Goal: Communication & Community: Answer question/provide support

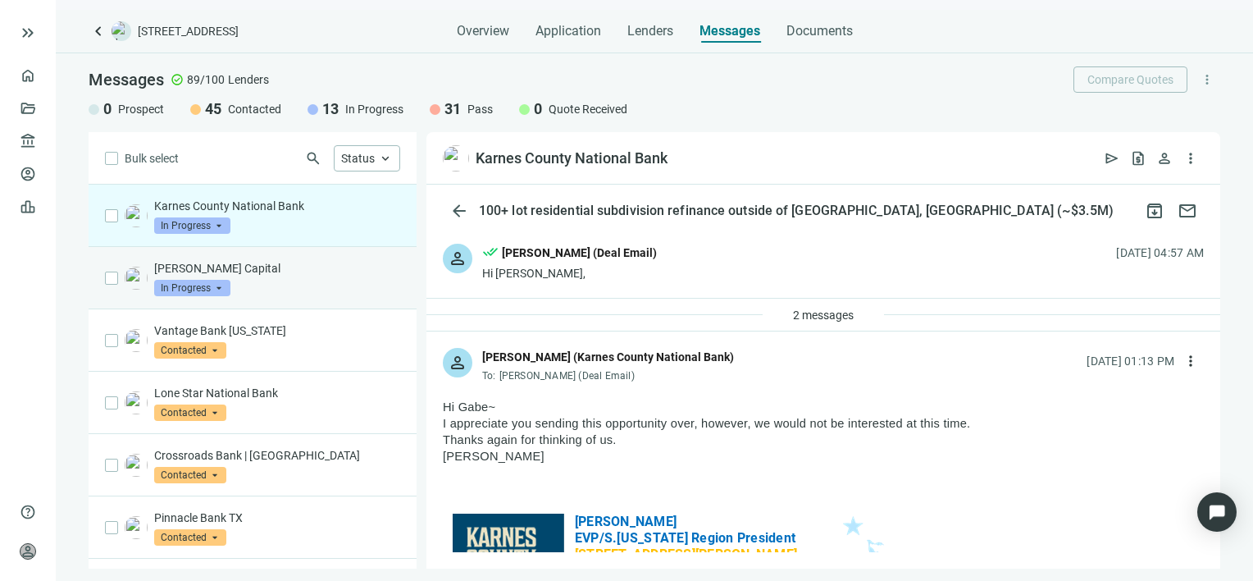
click at [263, 282] on div "Taylor Derrick Capital In Progress arrow_drop_down" at bounding box center [277, 278] width 246 height 36
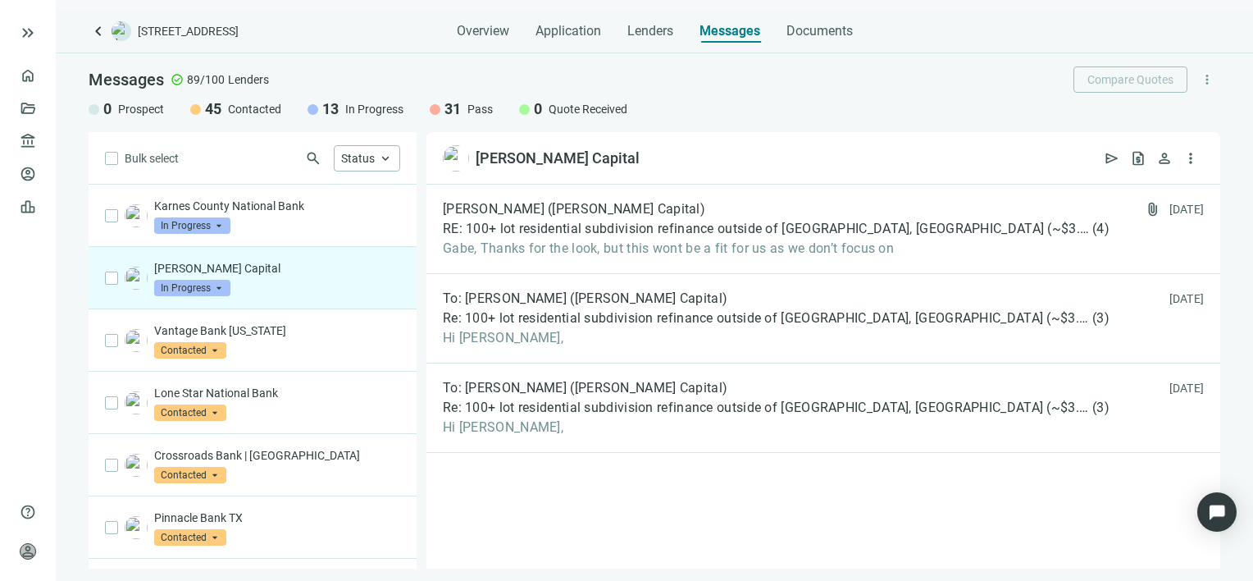
click at [216, 289] on span "In Progress" at bounding box center [192, 288] width 76 height 16
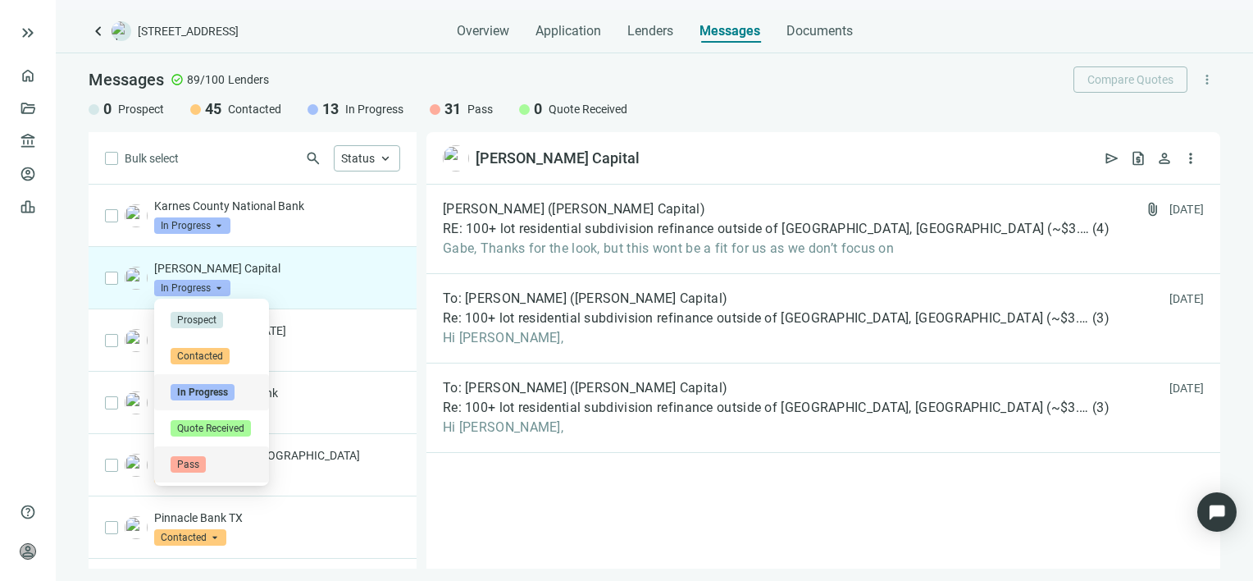
click at [184, 461] on span "Pass" at bounding box center [188, 464] width 35 height 16
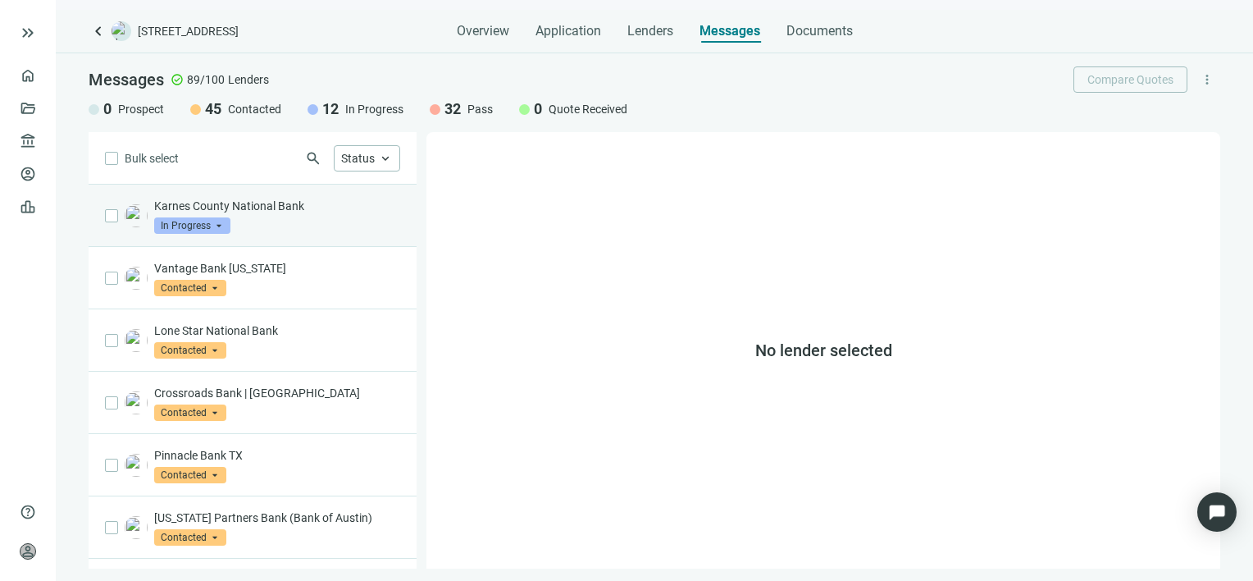
click at [270, 221] on div "Karnes County National Bank In Progress arrow_drop_down" at bounding box center [277, 216] width 246 height 36
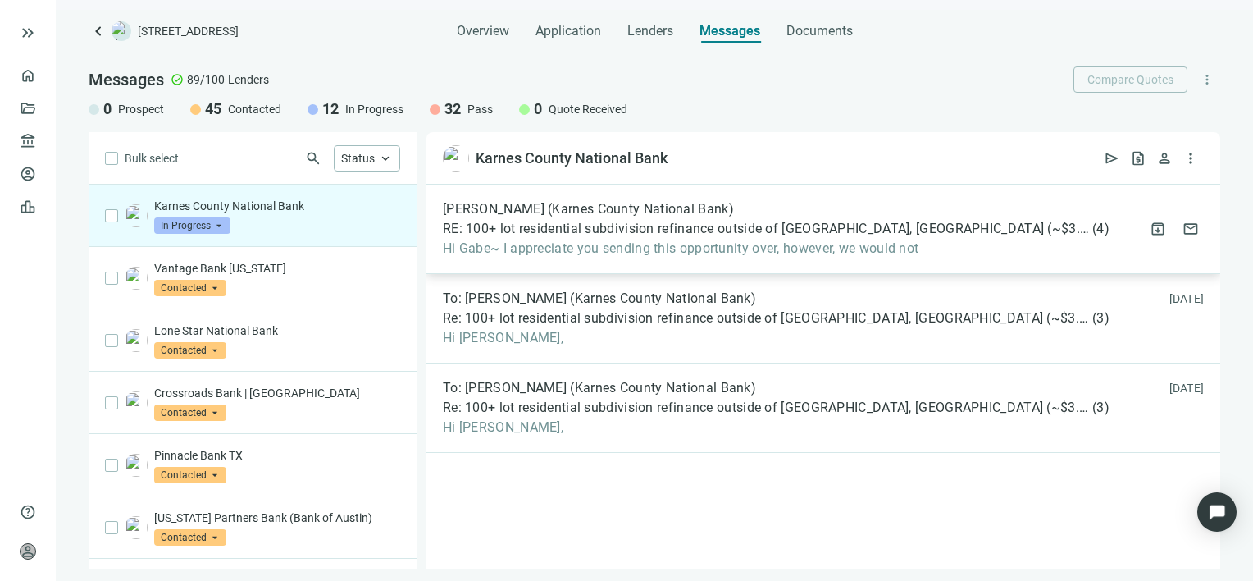
click at [610, 248] on span "Hi Gabe~ I appreciate you sending this opportunity over, however, we would not" at bounding box center [776, 248] width 667 height 16
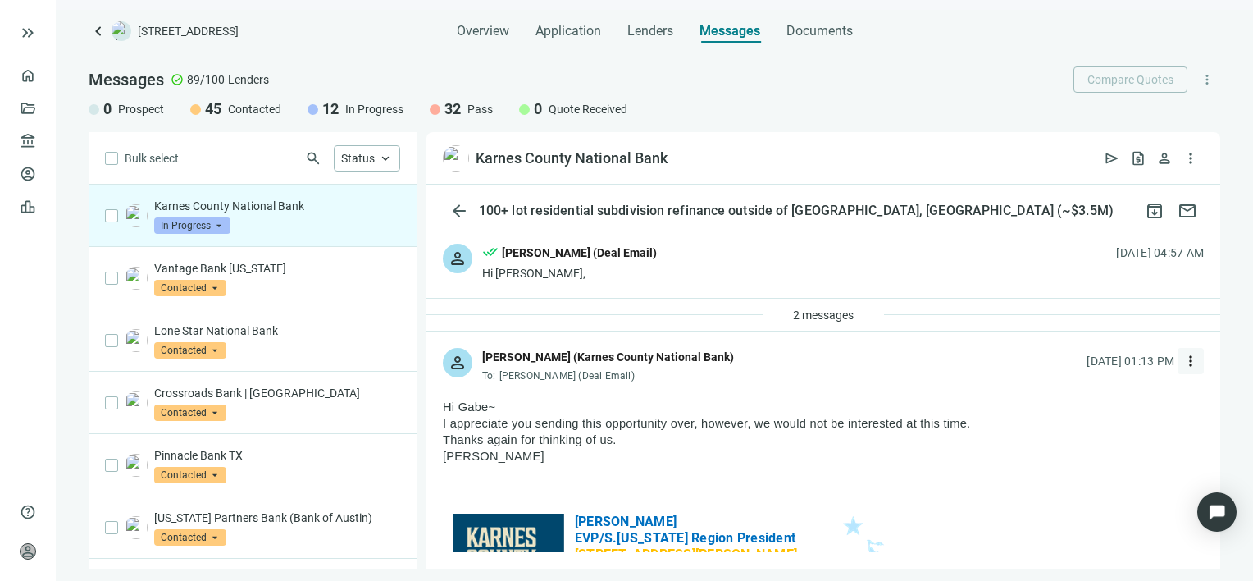
click at [1182, 362] on span "more_vert" at bounding box center [1190, 361] width 16 height 16
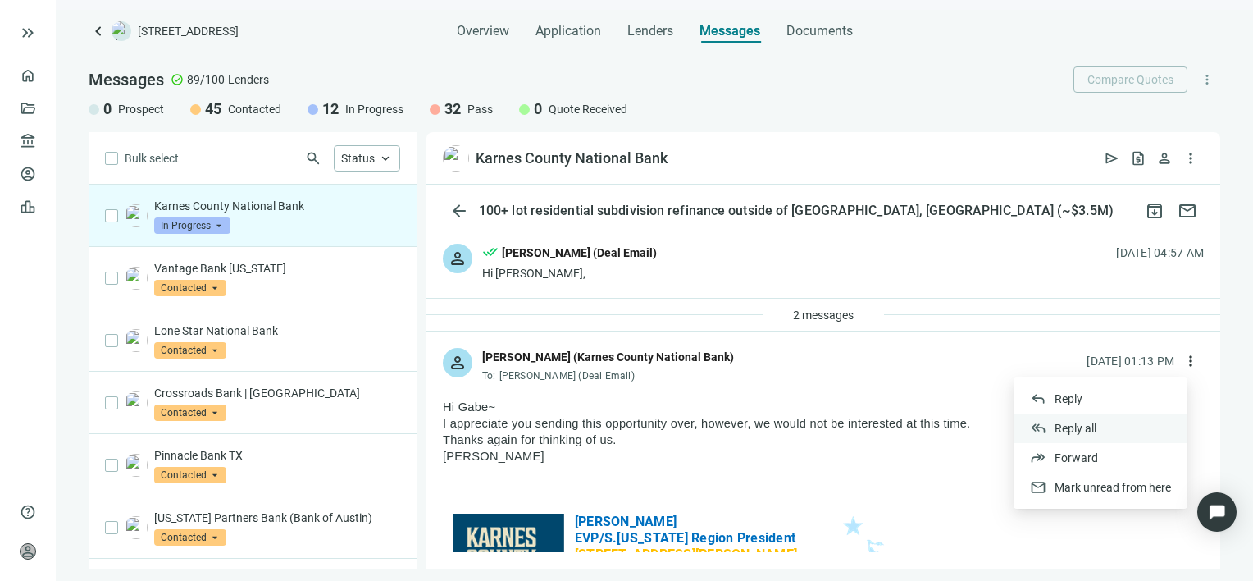
click at [1076, 427] on span "Reply all" at bounding box center [1075, 427] width 42 height 13
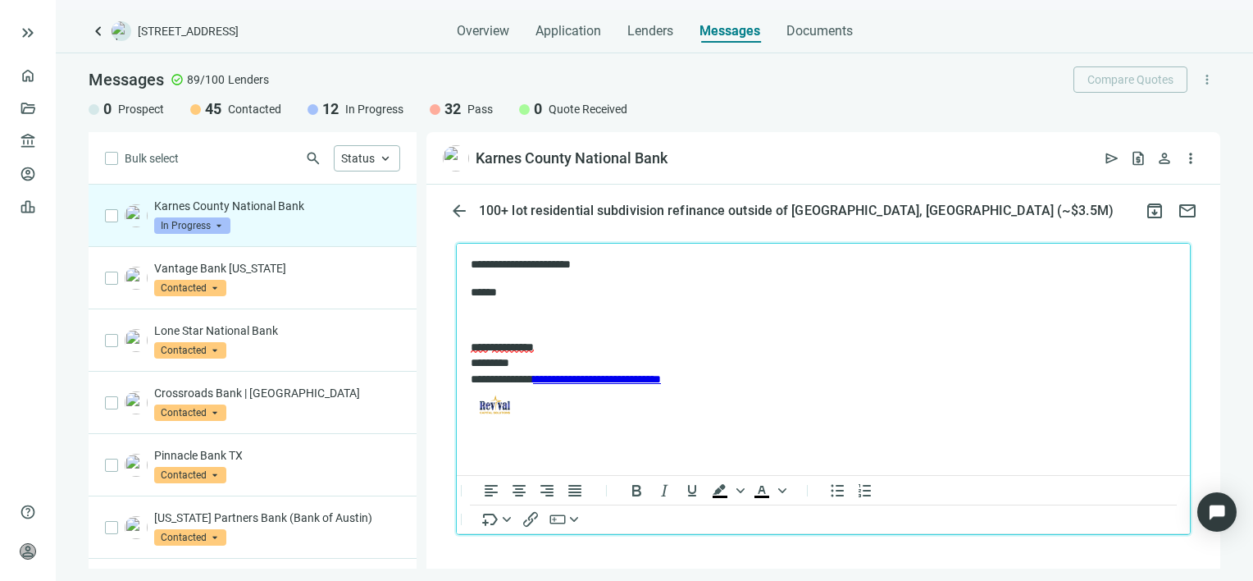
scroll to position [2209, 0]
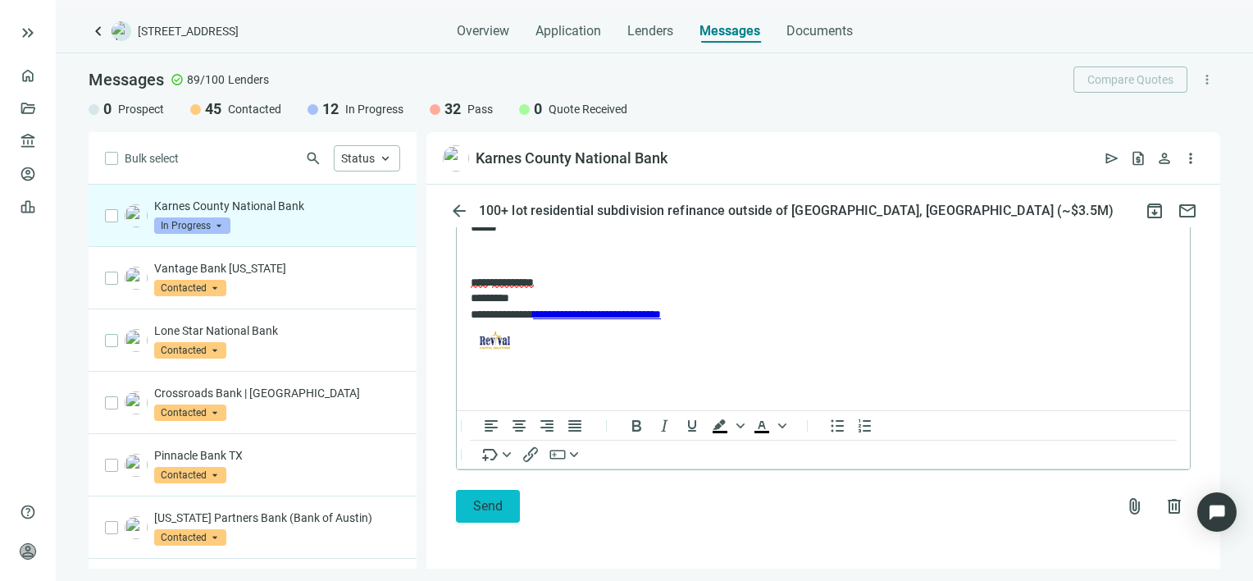
click at [484, 511] on span "Send" at bounding box center [488, 506] width 30 height 16
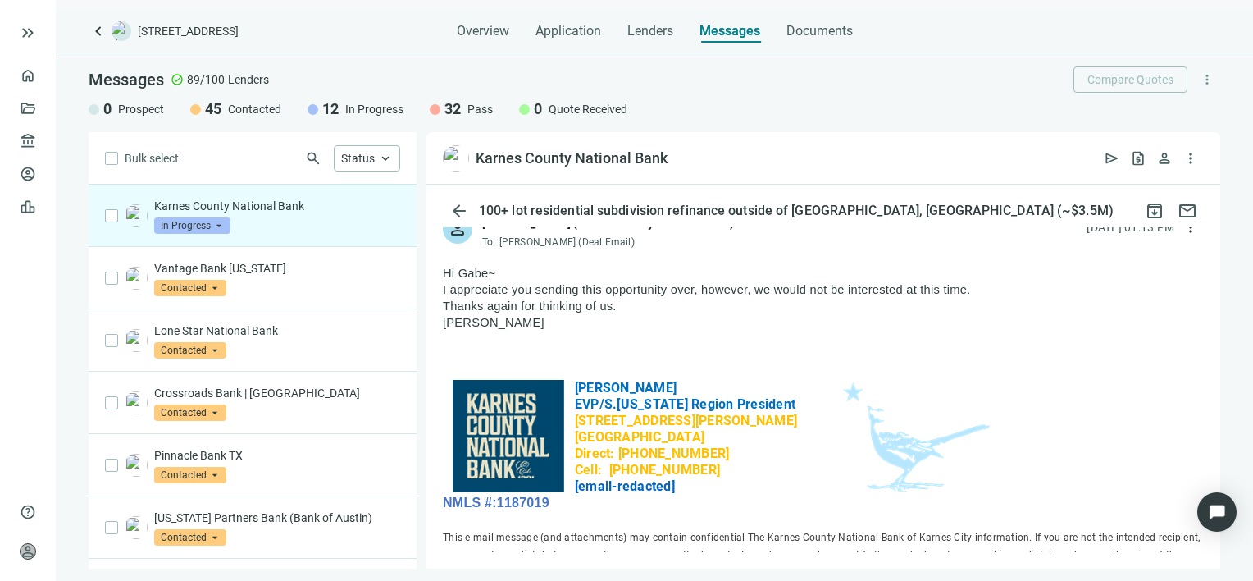
scroll to position [0, 0]
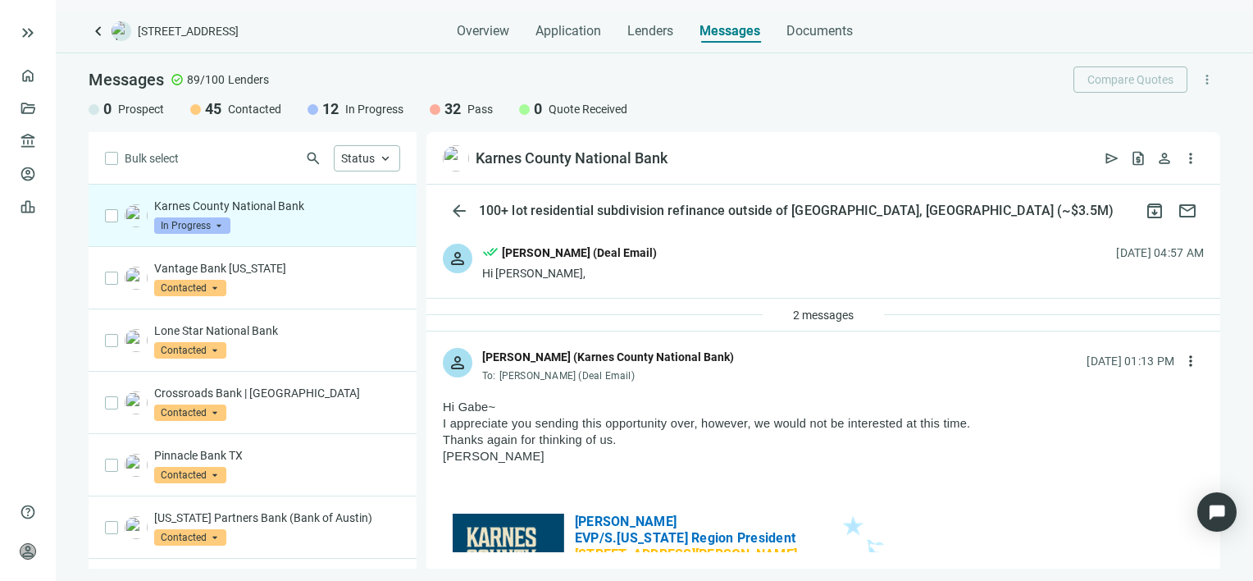
click at [217, 223] on span "In Progress" at bounding box center [192, 225] width 76 height 16
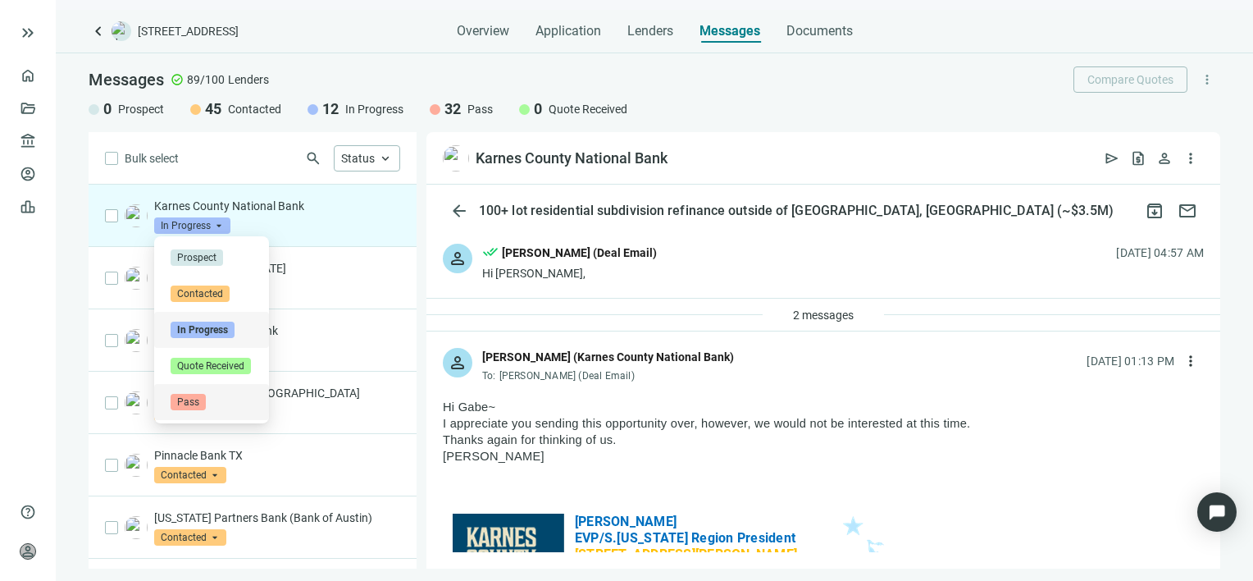
click at [184, 400] on span "Pass" at bounding box center [188, 402] width 35 height 16
